Goal: Transaction & Acquisition: Purchase product/service

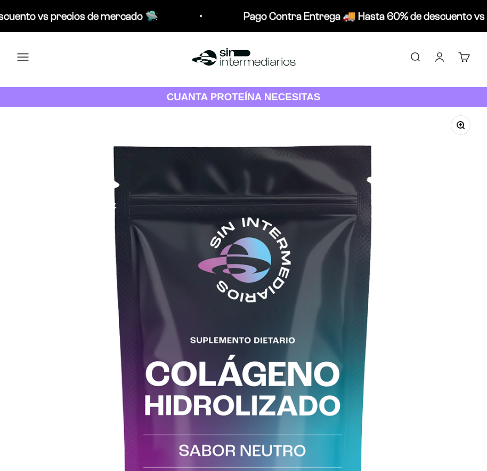
scroll to position [160, 0]
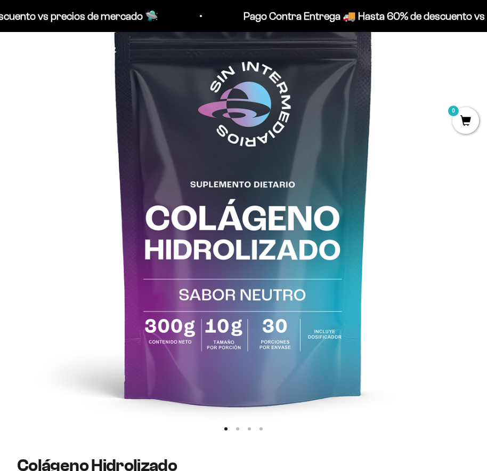
click at [426, 164] on img at bounding box center [243, 194] width 487 height 487
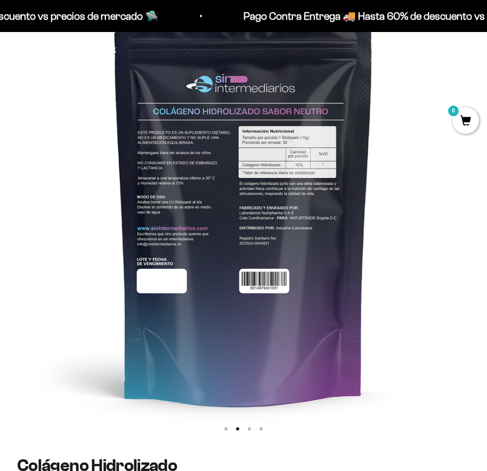
click at [389, 324] on img at bounding box center [243, 194] width 487 height 487
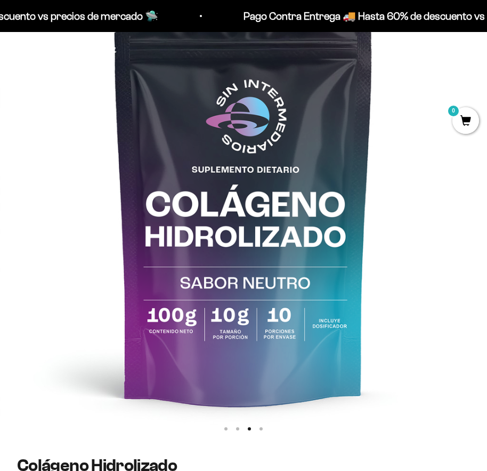
click at [389, 324] on img at bounding box center [243, 194] width 487 height 487
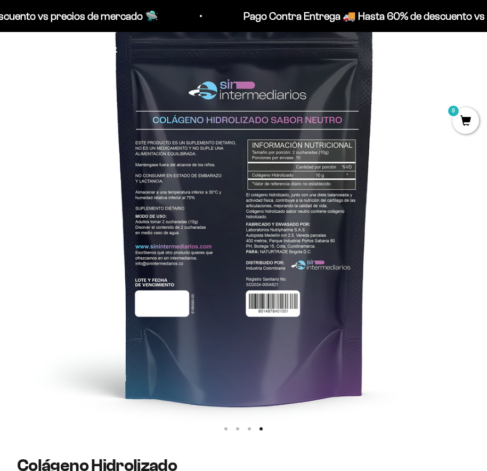
scroll to position [0, 1465]
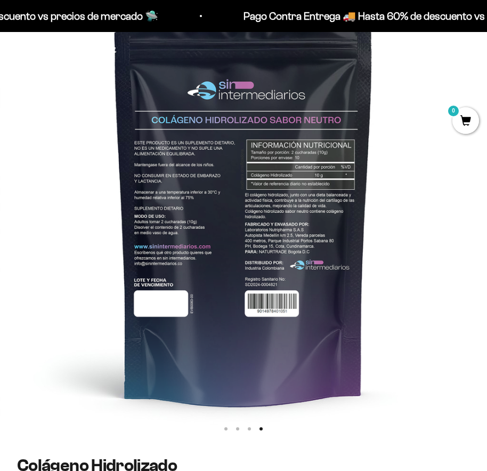
click at [378, 321] on img at bounding box center [243, 194] width 487 height 487
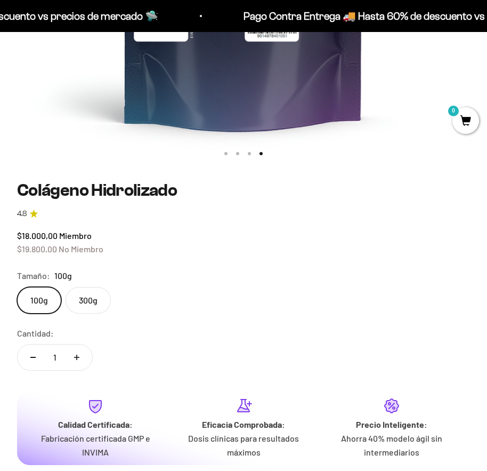
scroll to position [480, 0]
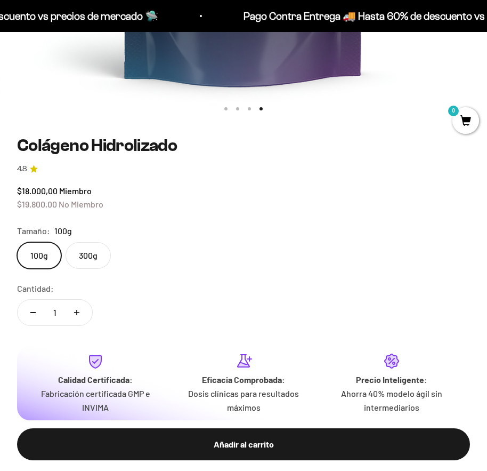
click at [84, 258] on label "300g" at bounding box center [88, 255] width 45 height 27
click at [17, 242] on input "300g" at bounding box center [17, 241] width 1 height 1
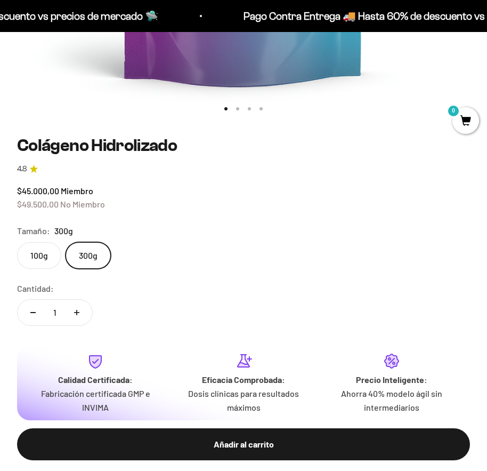
click at [28, 248] on label "100g" at bounding box center [39, 255] width 44 height 27
click at [17, 242] on input "100g" at bounding box center [17, 241] width 1 height 1
click at [77, 247] on label "300g" at bounding box center [88, 255] width 45 height 27
click at [17, 242] on input "300g" at bounding box center [17, 241] width 1 height 1
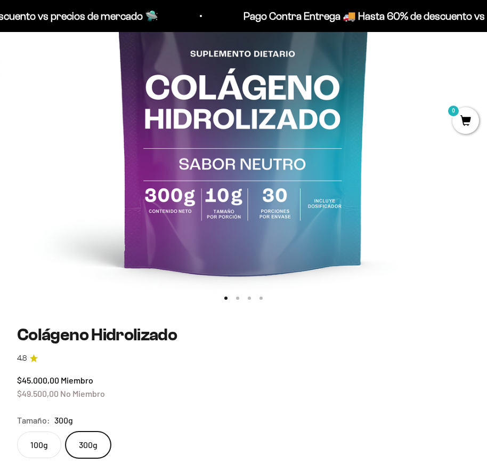
scroll to position [160, 0]
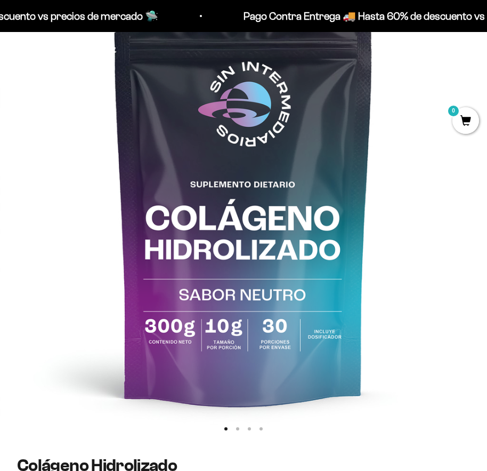
click at [279, 263] on img at bounding box center [243, 194] width 487 height 487
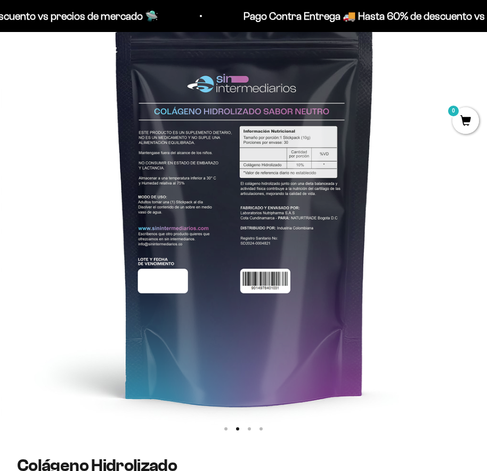
scroll to position [0, 488]
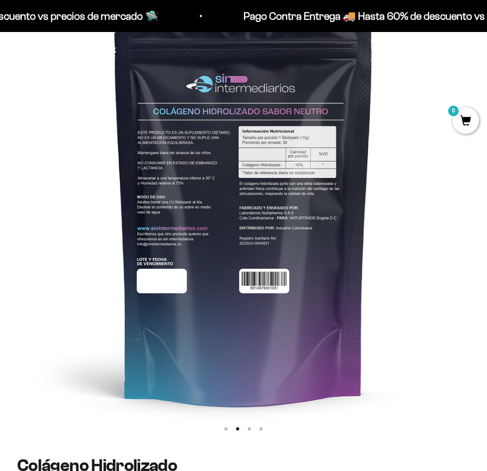
click at [226, 428] on button "Ir al artículo 1" at bounding box center [225, 428] width 3 height 3
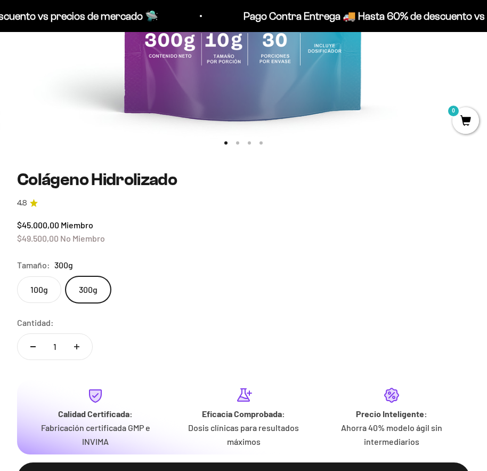
scroll to position [320, 0]
